Goal: Task Accomplishment & Management: Complete application form

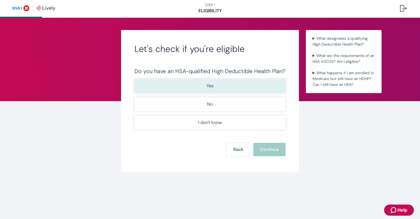
click at [210, 90] on button "Yes" at bounding box center [209, 86] width 151 height 14
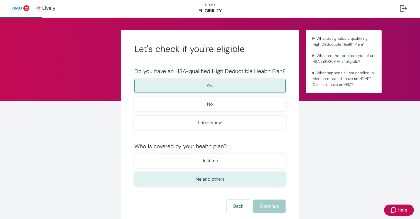
click at [233, 178] on button "Me and others" at bounding box center [209, 180] width 151 height 14
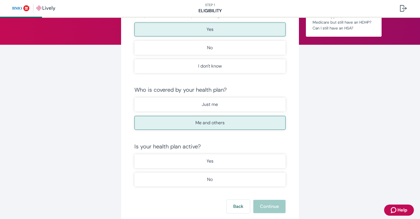
scroll to position [63, 0]
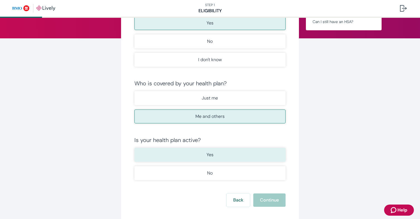
click at [221, 159] on button "Yes" at bounding box center [209, 155] width 151 height 14
click at [271, 200] on button "Continue" at bounding box center [269, 200] width 32 height 13
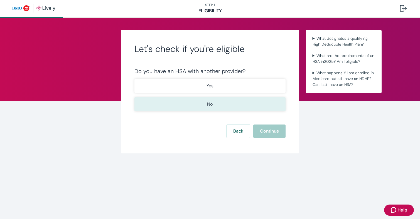
click at [211, 107] on p "No" at bounding box center [210, 104] width 6 height 7
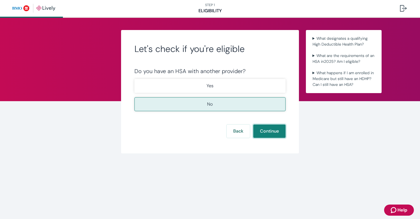
click at [274, 133] on button "Continue" at bounding box center [269, 131] width 32 height 13
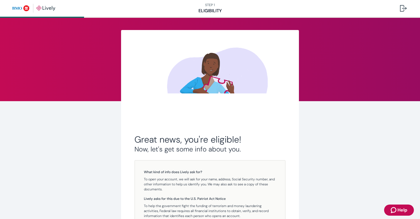
scroll to position [78, 0]
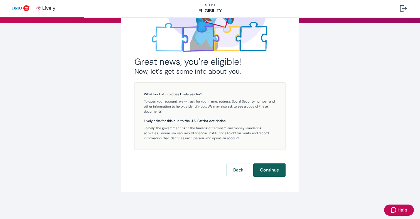
click at [274, 172] on button "Continue" at bounding box center [269, 170] width 32 height 13
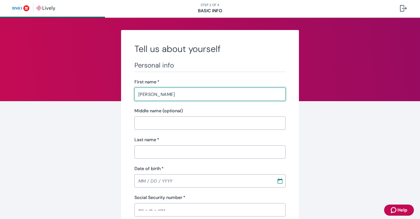
type input "[PERSON_NAME]"
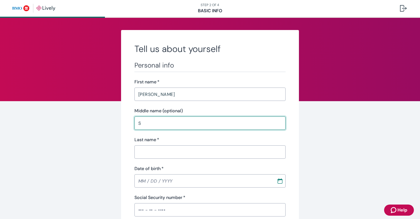
type input "S"
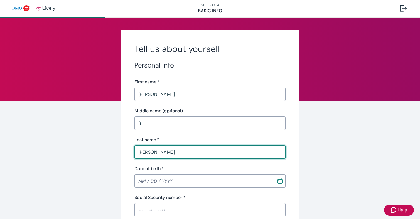
type input "[PERSON_NAME]"
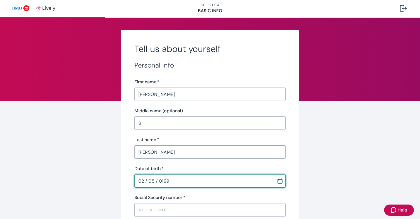
type input "[DATE]"
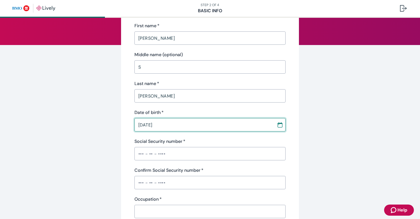
scroll to position [69, 0]
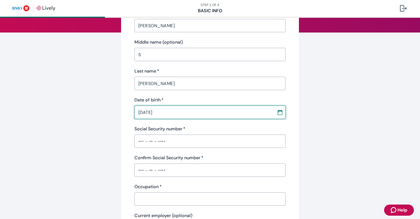
click at [161, 143] on input "Social Security number   *" at bounding box center [209, 141] width 151 height 11
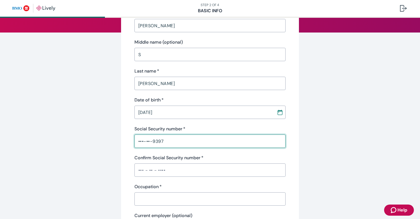
type input "•••-••-9397"
click at [154, 173] on input "Confirm Social Security number   *" at bounding box center [209, 170] width 151 height 11
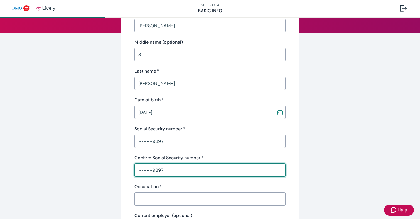
type input "•••-••-9397"
click at [161, 197] on input "Occupation   *" at bounding box center [209, 199] width 151 height 11
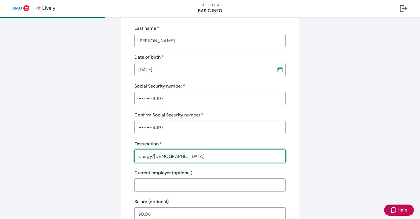
scroll to position [149, 0]
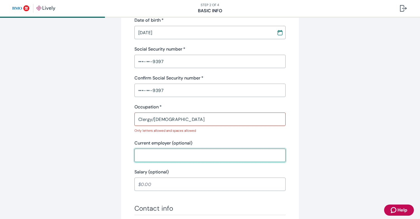
click at [154, 155] on div "Personal info First name   * [PERSON_NAME] ​ Middle name (optional) S ​ Last na…" at bounding box center [209, 52] width 151 height 279
click at [154, 121] on input "Clergy/[DEMOGRAPHIC_DATA]" at bounding box center [209, 119] width 151 height 11
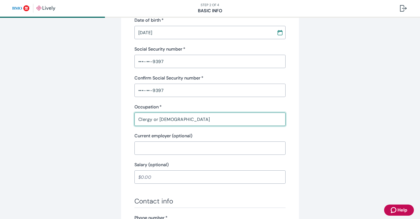
type input "Clergy or [DEMOGRAPHIC_DATA]"
click at [156, 146] on input "Current employer (optional)" at bounding box center [209, 148] width 151 height 11
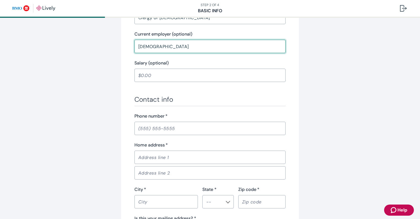
scroll to position [255, 0]
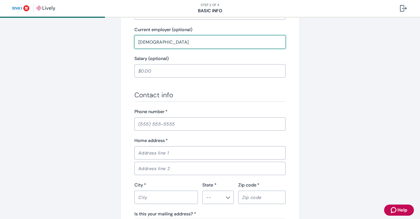
type input "[DEMOGRAPHIC_DATA]"
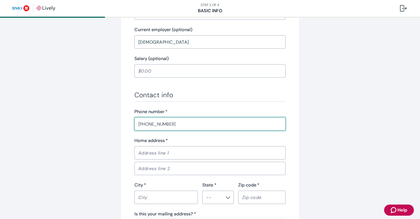
type input "[PHONE_NUMBER]"
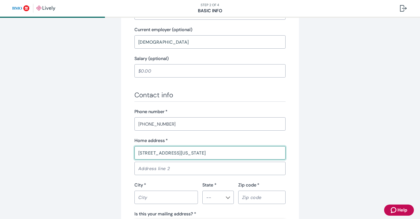
type input "[STREET_ADDRESS][US_STATE]"
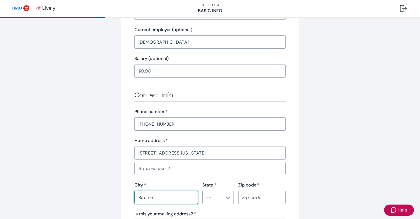
type input "Racine"
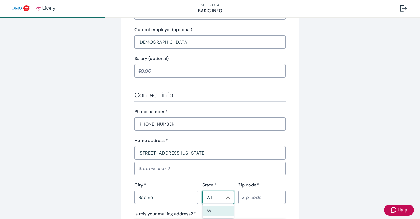
type input "WI"
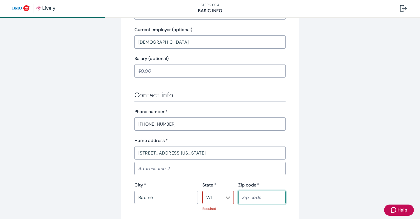
click at [213, 200] on input "WI" at bounding box center [213, 198] width 19 height 8
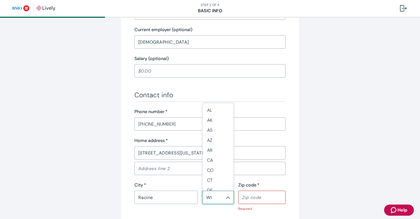
scroll to position [496, 0]
click at [214, 185] on li "WI" at bounding box center [218, 185] width 31 height 11
click at [247, 196] on input "Zip code   *" at bounding box center [262, 197] width 48 height 11
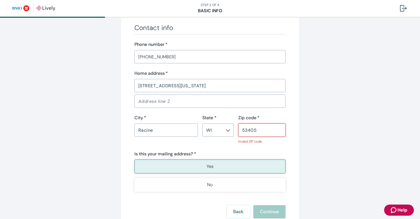
scroll to position [343, 0]
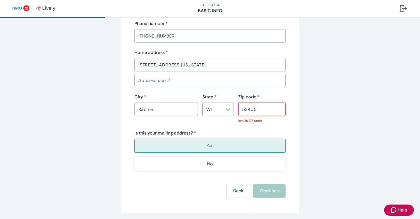
type input "53405"
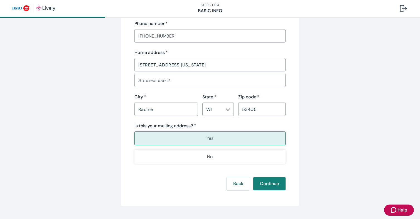
click at [237, 146] on div "Yes No" at bounding box center [209, 148] width 151 height 32
click at [266, 186] on button "Continue" at bounding box center [269, 183] width 32 height 13
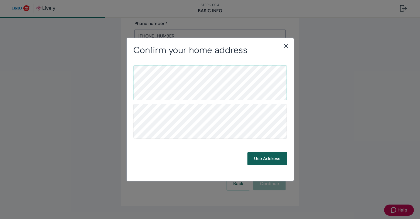
click at [262, 162] on button "Use Address" at bounding box center [267, 158] width 40 height 13
click at [259, 159] on button "Use Address" at bounding box center [267, 158] width 40 height 13
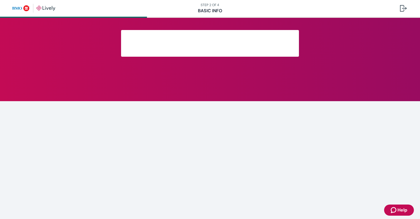
scroll to position [96, 0]
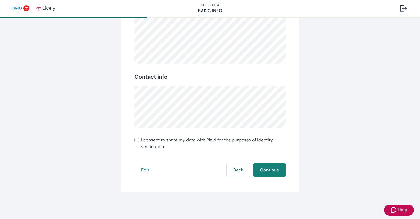
click at [137, 141] on input "I consent to share my data with Plaid for the purposes of identity verification" at bounding box center [136, 140] width 4 height 4
checkbox input "true"
click at [283, 168] on button "Continue" at bounding box center [269, 170] width 32 height 13
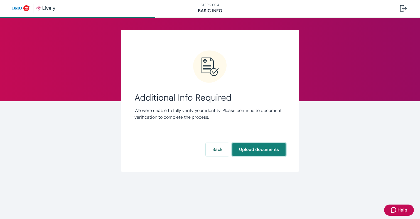
click at [263, 154] on button "Upload documents" at bounding box center [258, 149] width 53 height 13
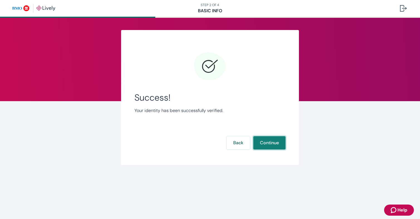
click at [266, 143] on button "Continue" at bounding box center [269, 142] width 32 height 13
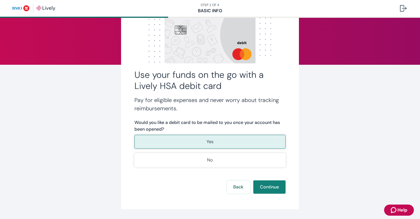
scroll to position [41, 0]
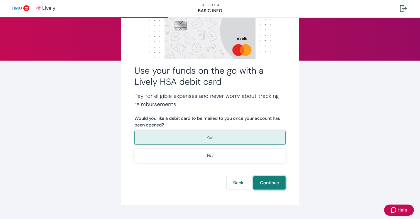
click at [268, 184] on button "Continue" at bounding box center [269, 182] width 32 height 13
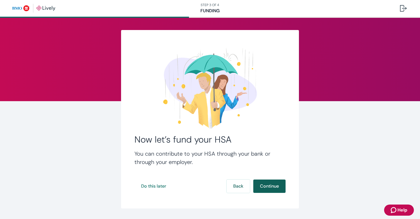
click at [267, 186] on button "Continue" at bounding box center [269, 186] width 32 height 13
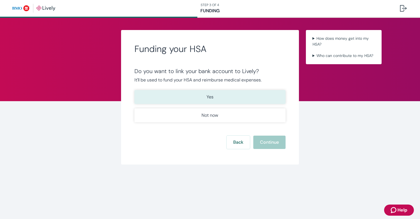
click at [208, 98] on p "Yes" at bounding box center [210, 97] width 7 height 7
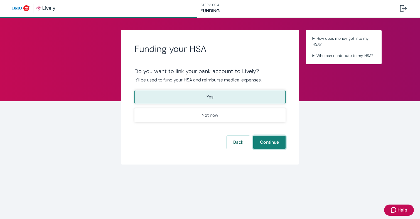
click at [271, 147] on button "Continue" at bounding box center [269, 142] width 32 height 13
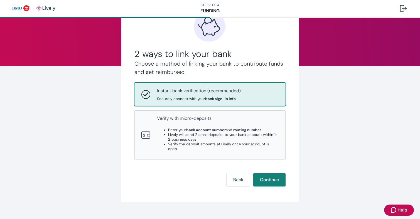
scroll to position [35, 0]
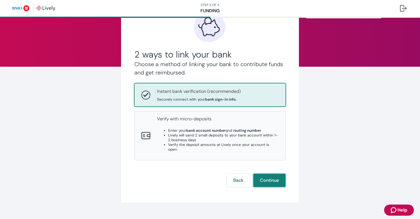
click at [271, 174] on button "Continue" at bounding box center [269, 180] width 32 height 13
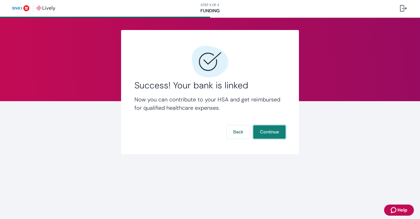
click at [269, 134] on button "Continue" at bounding box center [269, 132] width 32 height 13
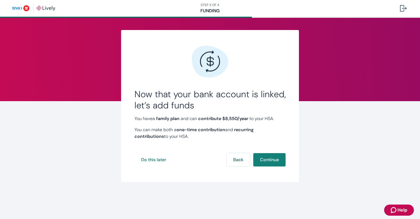
click at [250, 131] on strong "recurring contributions" at bounding box center [193, 133] width 119 height 13
click at [154, 158] on button "Do this later" at bounding box center [153, 159] width 38 height 13
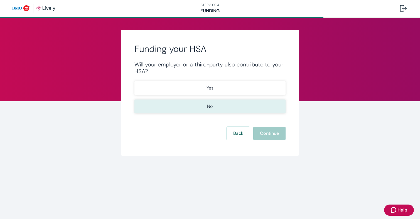
click at [245, 109] on button "No" at bounding box center [209, 107] width 151 height 14
click at [265, 131] on button "Continue" at bounding box center [269, 133] width 32 height 13
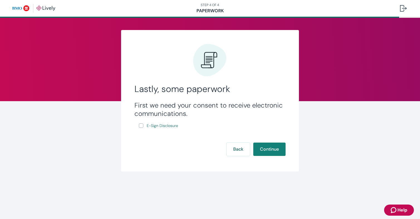
click at [143, 126] on input "E-Sign Disclosure" at bounding box center [141, 126] width 4 height 4
checkbox input "true"
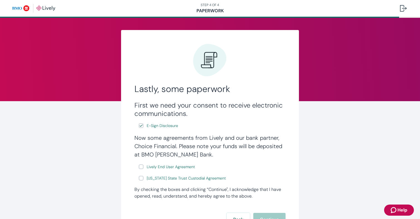
click at [142, 168] on input "Lively End User Agreement" at bounding box center [141, 167] width 4 height 4
checkbox input "true"
click at [142, 178] on input "[US_STATE] State Trust Custodial Agreement" at bounding box center [141, 178] width 4 height 4
checkbox input "true"
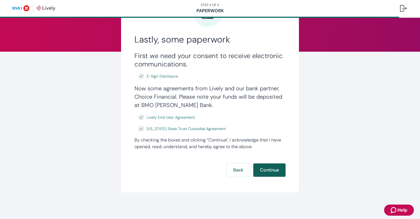
scroll to position [50, 0]
click at [277, 171] on button "Continue" at bounding box center [269, 170] width 32 height 13
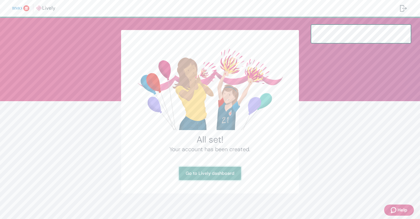
click at [209, 175] on link "Go to Lively dashboard" at bounding box center [210, 173] width 62 height 13
